Goal: Information Seeking & Learning: Understand process/instructions

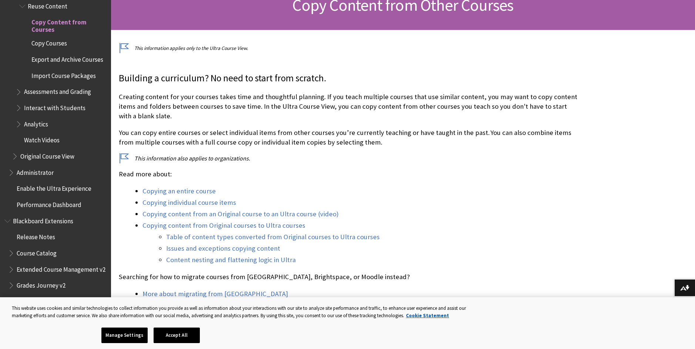
scroll to position [148, 0]
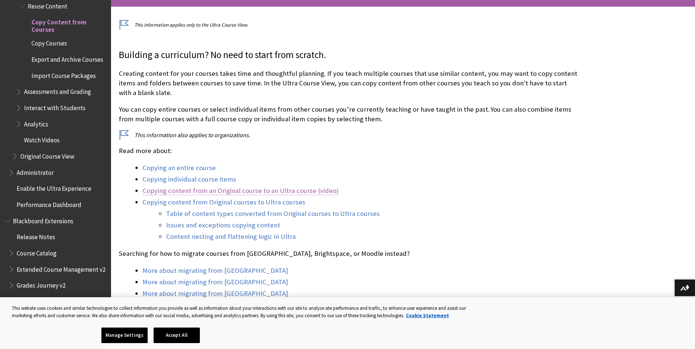
click at [244, 191] on link "Copying content from an Original course to an Ultra course (video)" at bounding box center [240, 191] width 196 height 9
click at [248, 192] on link "Copying content from an Original course to an Ultra course (video)" at bounding box center [240, 191] width 196 height 9
click at [244, 192] on link "Copying content from an Original course to an Ultra course (video)" at bounding box center [240, 191] width 196 height 9
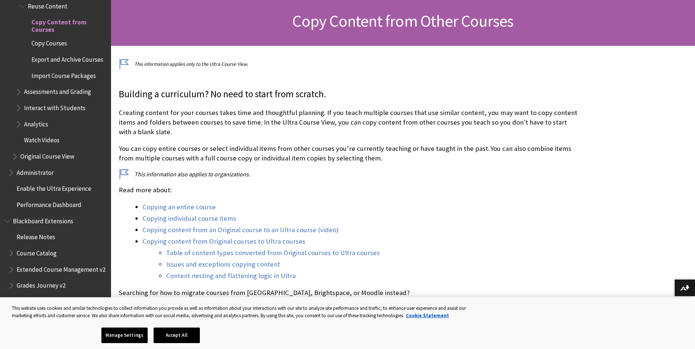
scroll to position [111, 0]
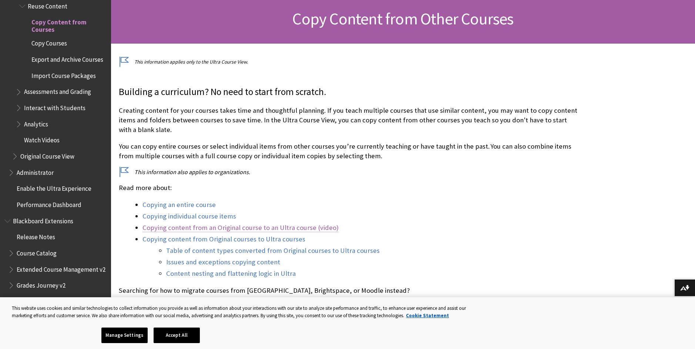
click at [271, 228] on link "Copying content from an Original course to an Ultra course (video)" at bounding box center [240, 228] width 196 height 9
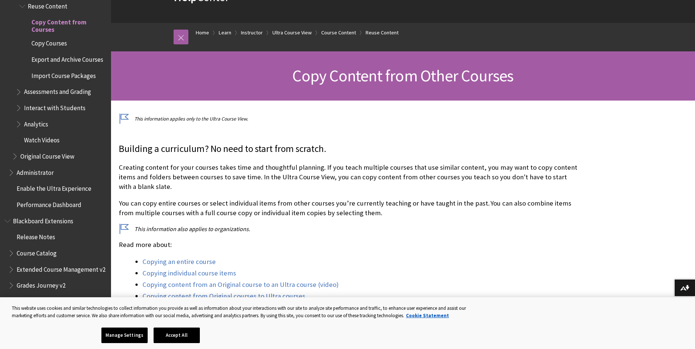
scroll to position [148, 0]
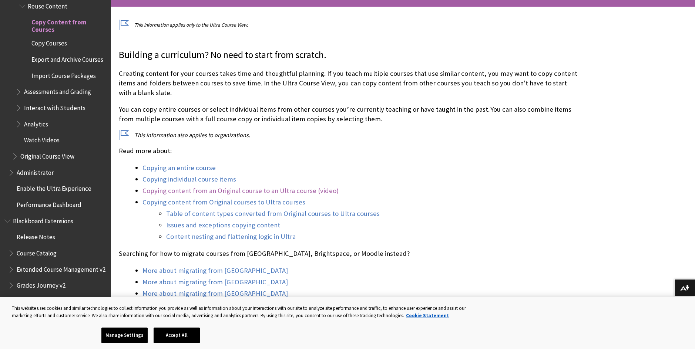
click at [255, 192] on link "Copying content from an Original course to an Ultra course (video)" at bounding box center [240, 191] width 196 height 9
drag, startPoint x: 334, startPoint y: 191, endPoint x: 142, endPoint y: 192, distance: 191.3
click at [142, 192] on li "Copying content from an Original course to an Ultra course (video)" at bounding box center [359, 191] width 435 height 10
copy link "Copying content from an Original course to an Ultra course (video)"
